Goal: Information Seeking & Learning: Check status

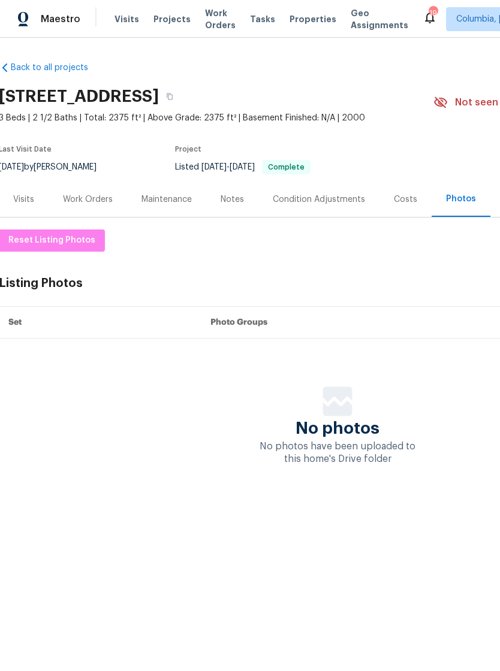
scroll to position [0, -2]
click at [299, 17] on span "Properties" at bounding box center [312, 19] width 47 height 12
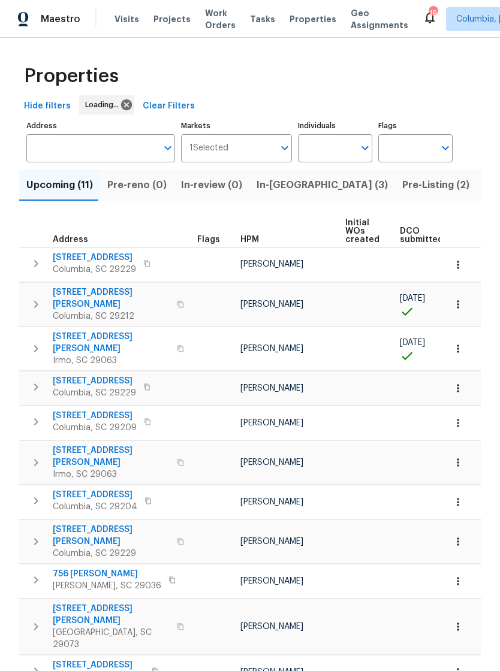
click at [41, 143] on input "Address" at bounding box center [91, 148] width 131 height 28
click at [162, 19] on span "Projects" at bounding box center [171, 19] width 37 height 12
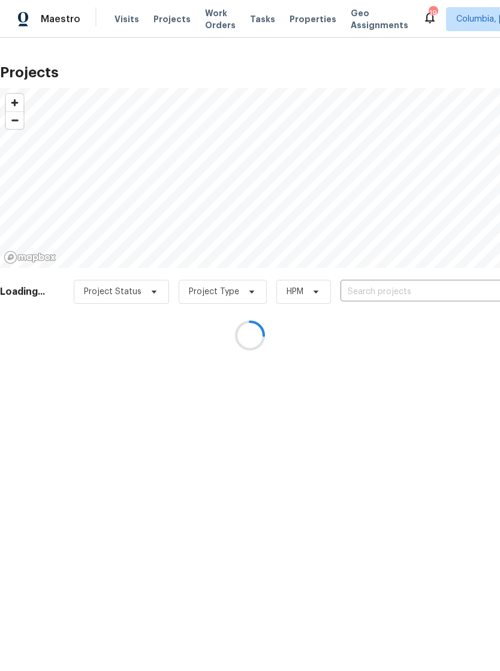
click at [354, 291] on div at bounding box center [250, 335] width 500 height 671
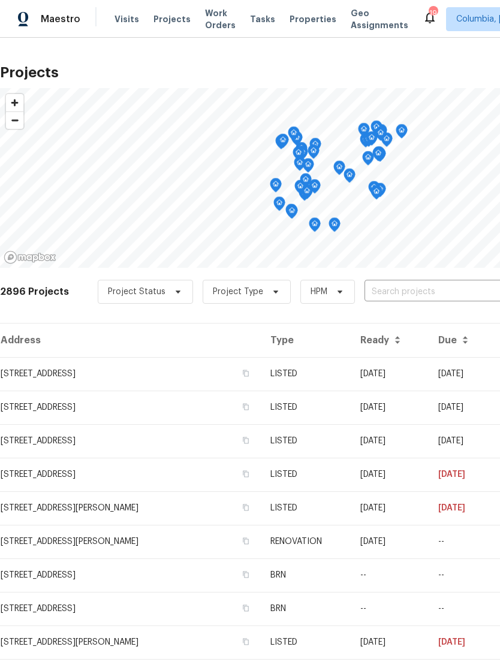
click at [373, 292] on input "text" at bounding box center [432, 292] width 137 height 19
type input "213 cast"
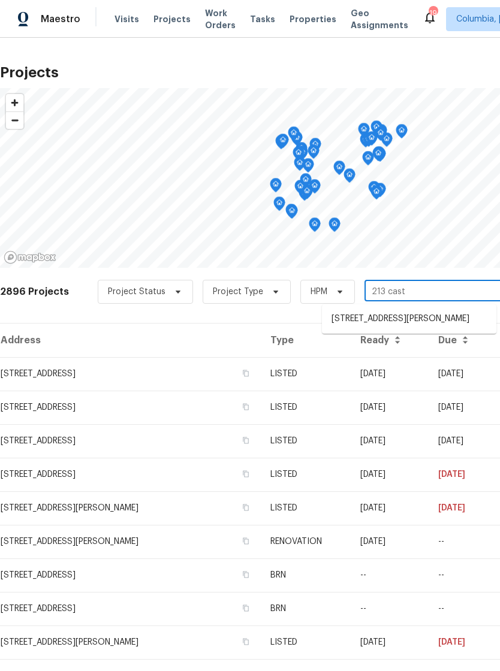
click at [345, 313] on li "[STREET_ADDRESS][PERSON_NAME]" at bounding box center [409, 319] width 174 height 20
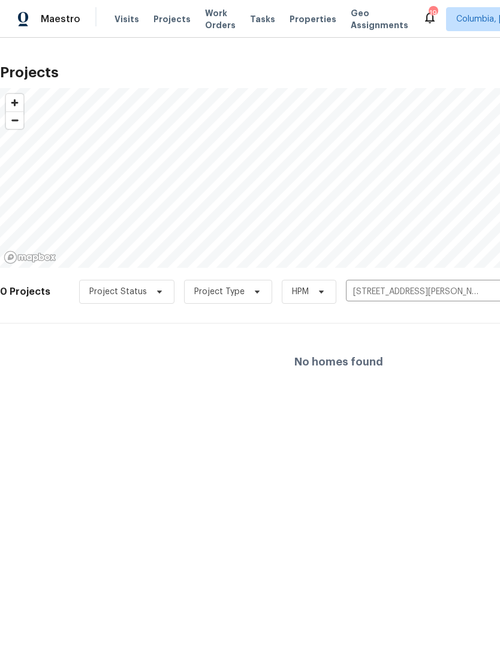
click at [116, 17] on span "Visits" at bounding box center [126, 19] width 25 height 12
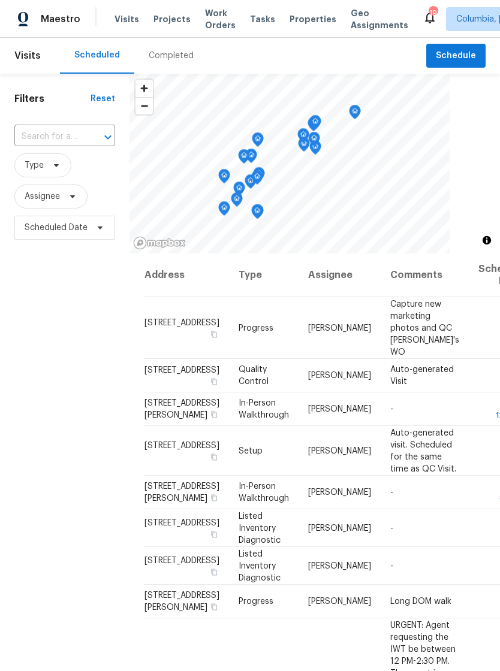
click at [22, 138] on input "text" at bounding box center [47, 137] width 67 height 19
type input "213 cast"
click at [35, 168] on li "[STREET_ADDRESS][PERSON_NAME]" at bounding box center [64, 171] width 100 height 32
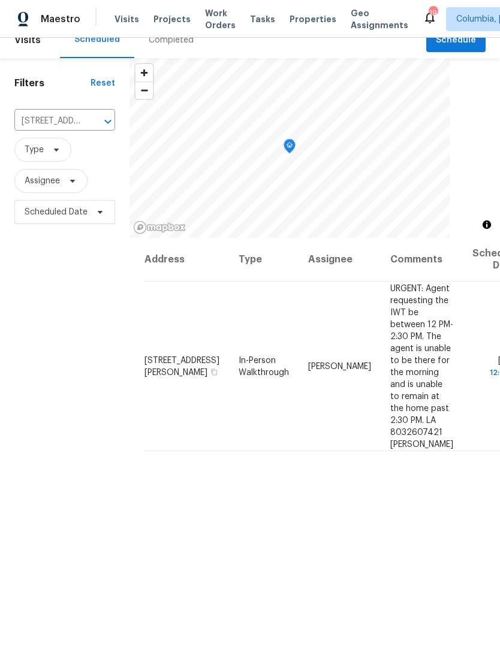
scroll to position [17, 0]
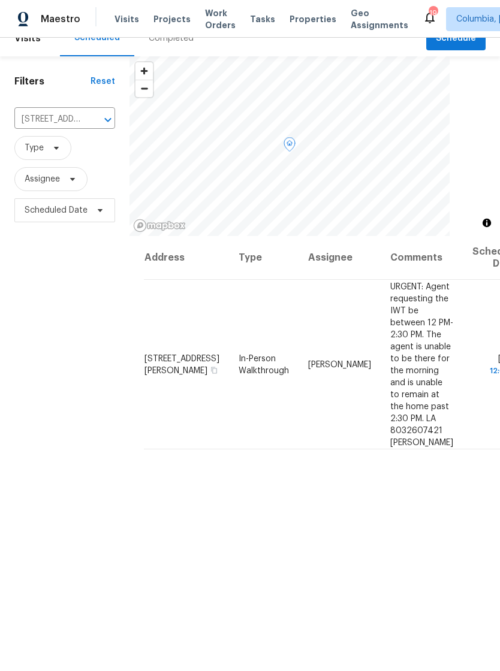
click at [390, 342] on span "URGENT: Agent requesting the IWT be between 12 PM-2:30 PM. The agent is unable …" at bounding box center [421, 364] width 63 height 164
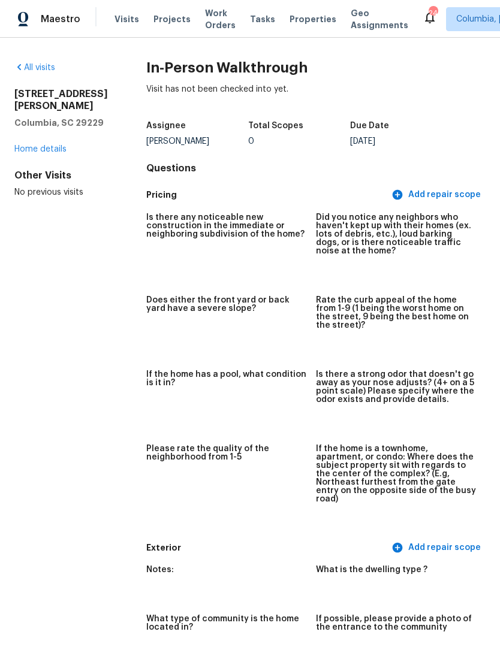
click at [24, 145] on link "Home details" at bounding box center [40, 149] width 52 height 8
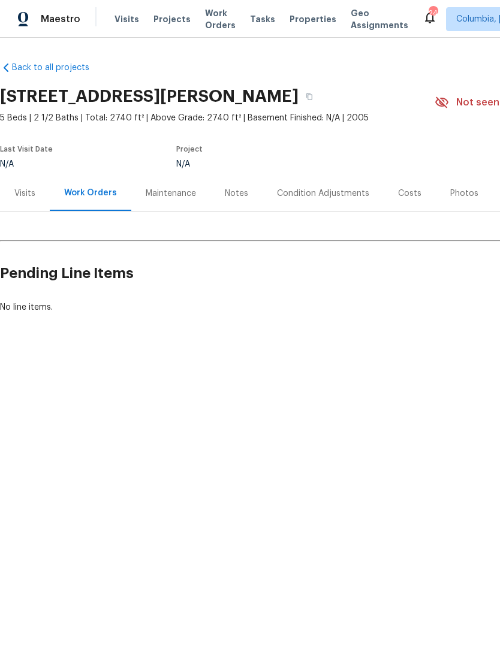
click at [18, 192] on div "Visits" at bounding box center [24, 194] width 21 height 12
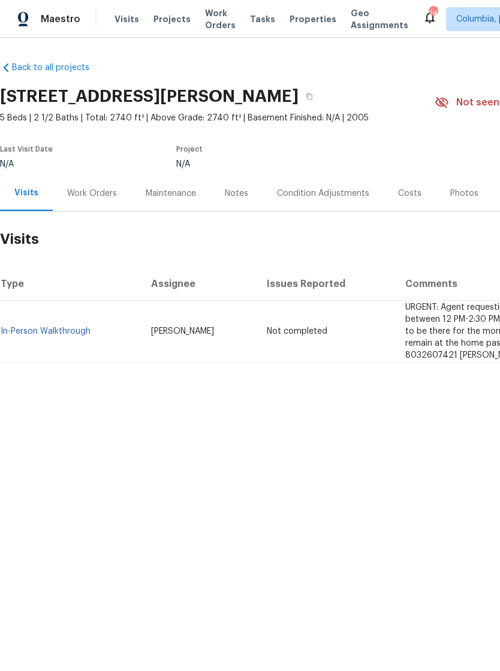
click at [77, 194] on div "Work Orders" at bounding box center [92, 194] width 50 height 12
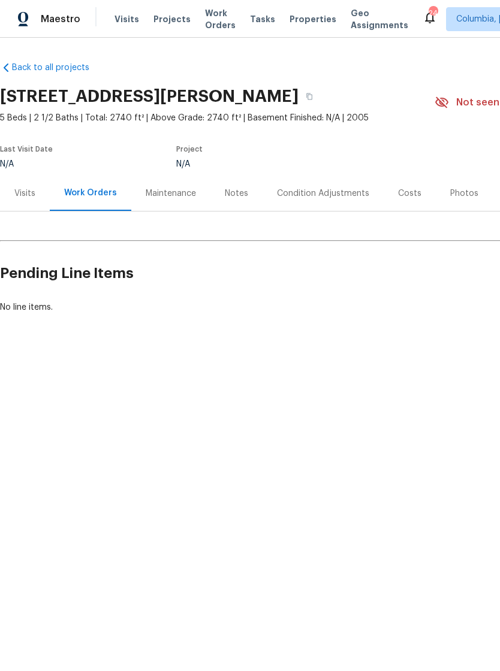
click at [237, 189] on div "Notes" at bounding box center [236, 194] width 23 height 12
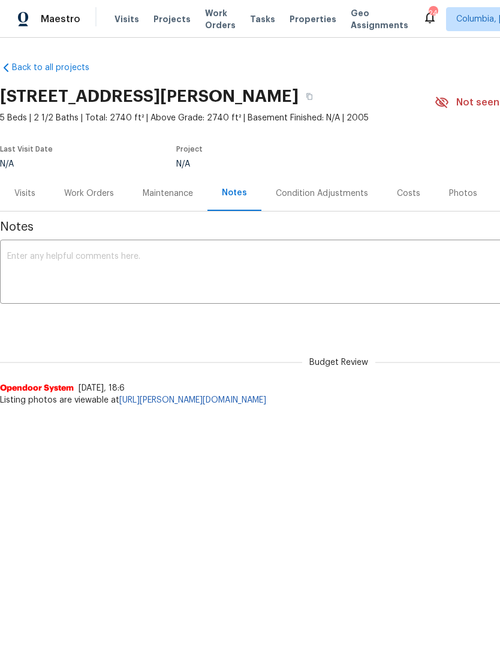
click at [159, 191] on div "Maintenance" at bounding box center [168, 194] width 50 height 12
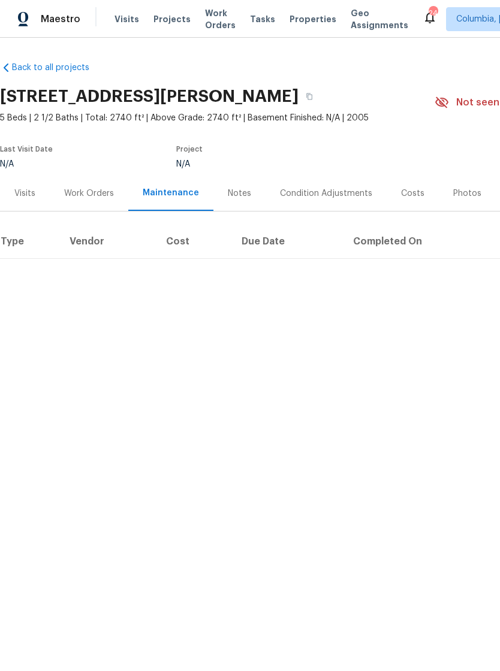
click at [17, 191] on div "Visits" at bounding box center [24, 194] width 21 height 12
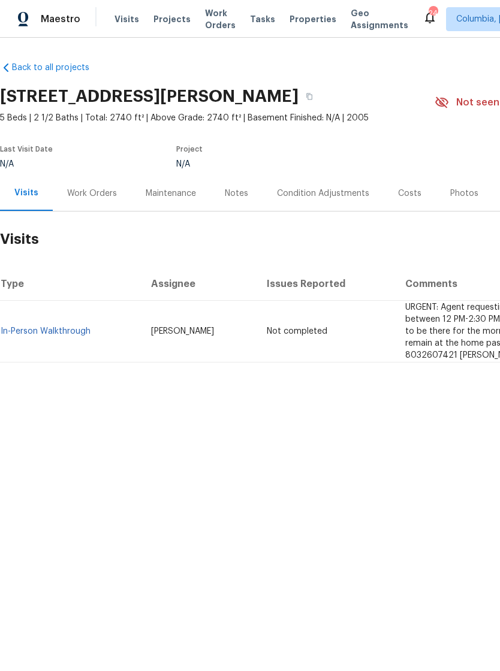
click at [35, 333] on link "In-Person Walkthrough" at bounding box center [46, 331] width 90 height 8
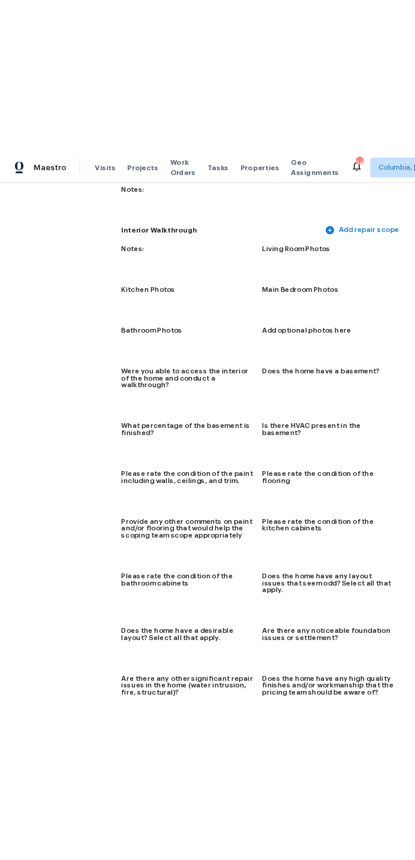
scroll to position [1202, 0]
